Goal: Task Accomplishment & Management: Use online tool/utility

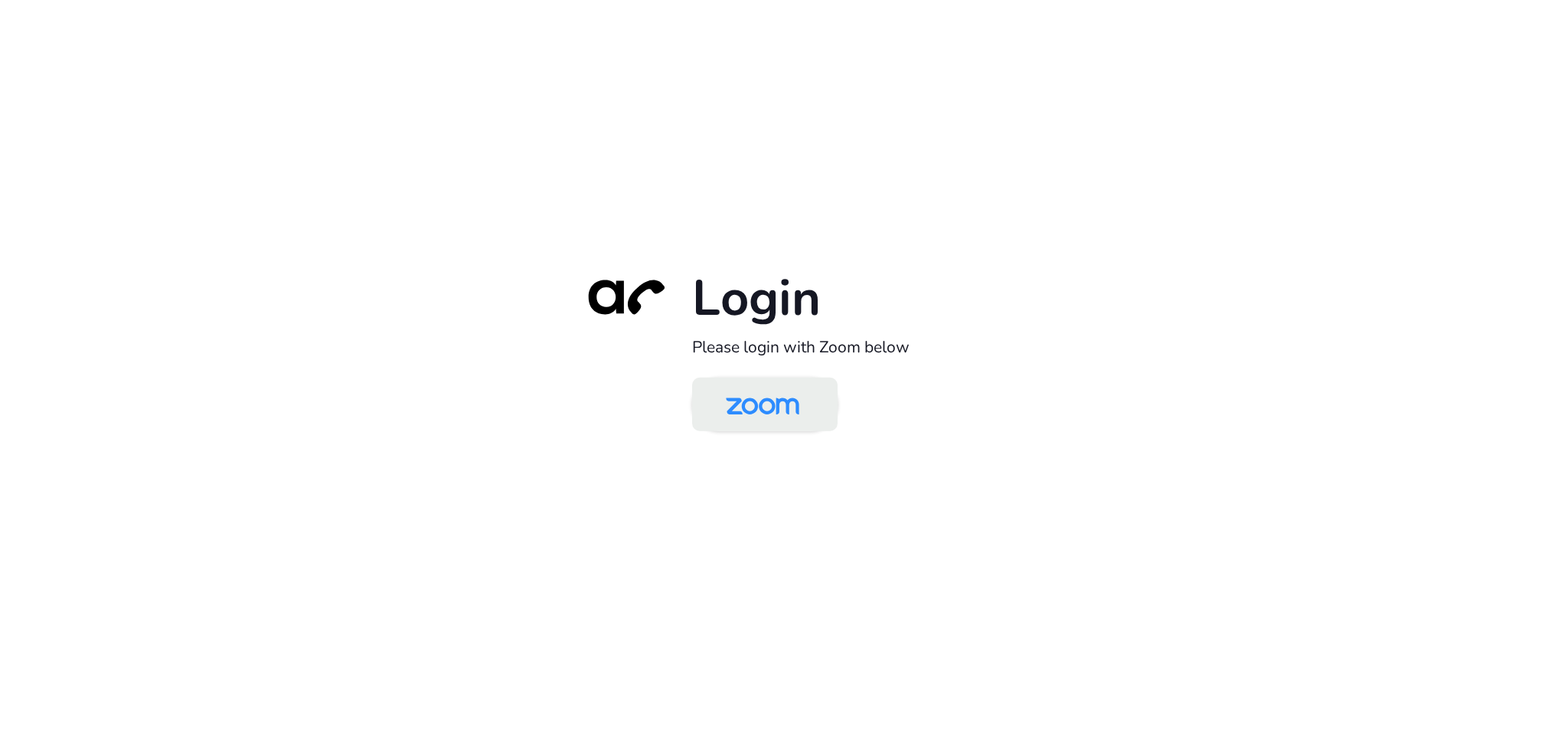
click at [781, 407] on img at bounding box center [763, 406] width 106 height 49
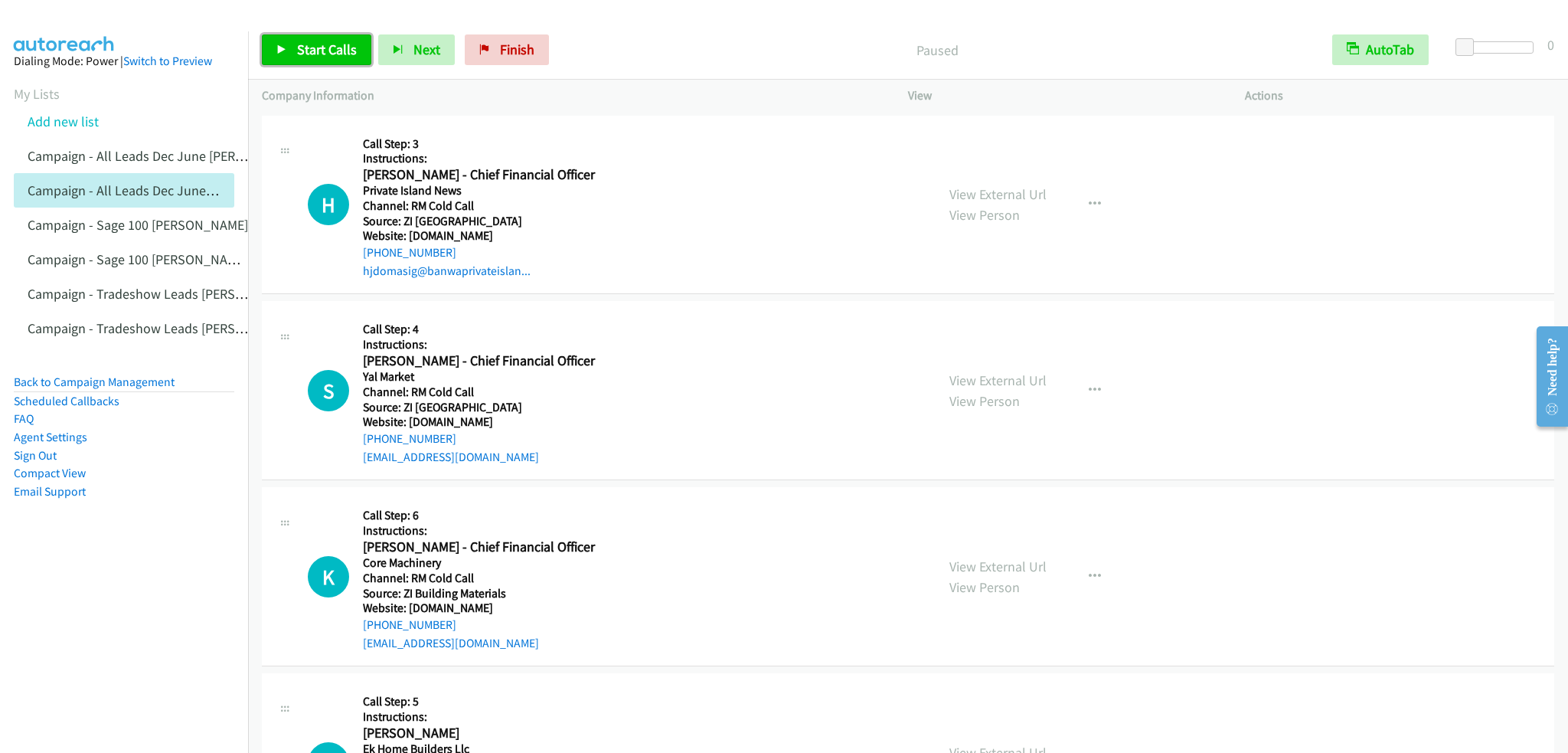
click at [324, 36] on link "Start Calls" at bounding box center [317, 49] width 110 height 31
